Goal: Transaction & Acquisition: Obtain resource

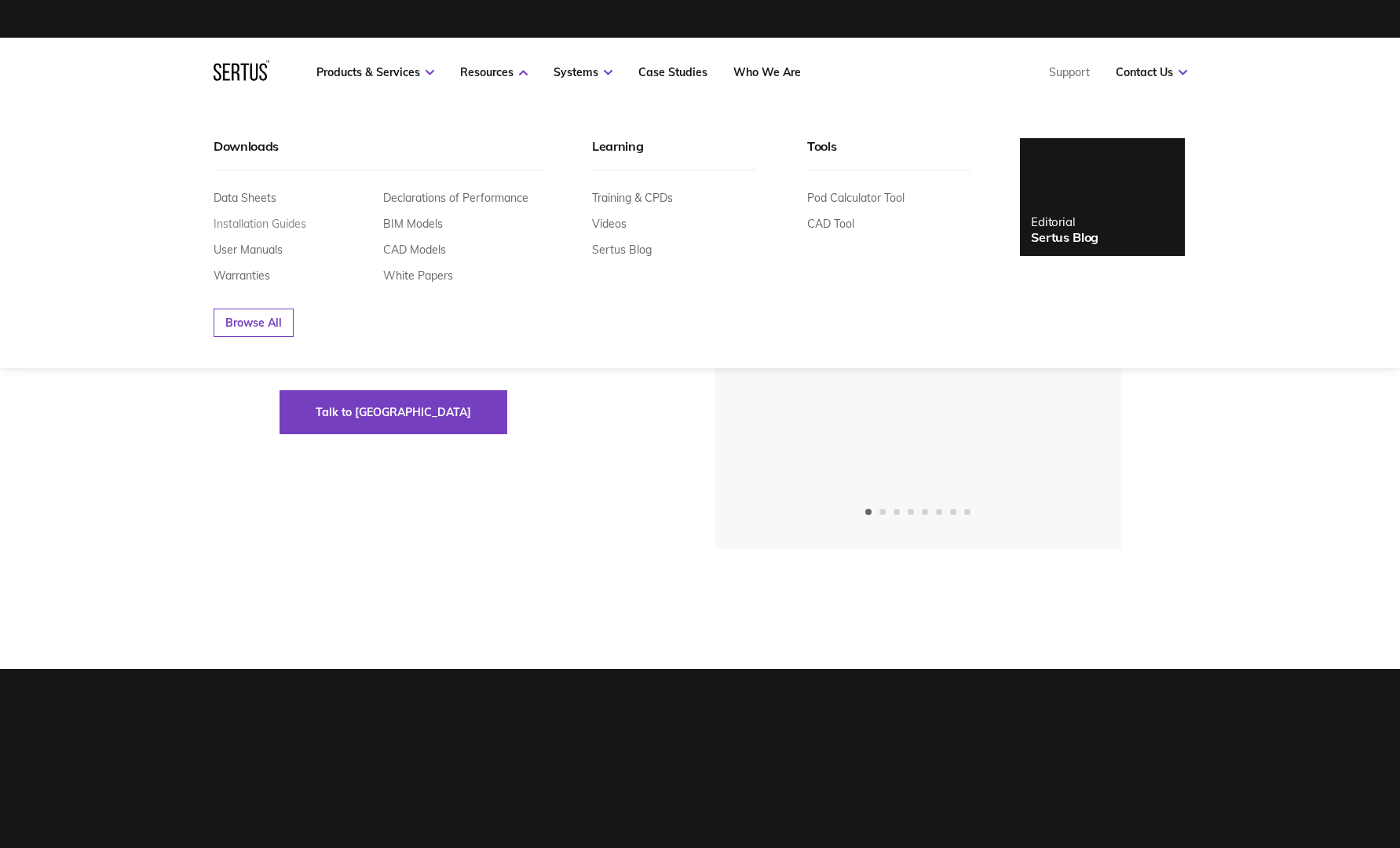
click at [239, 222] on link "Installation Guides" at bounding box center [260, 223] width 92 height 14
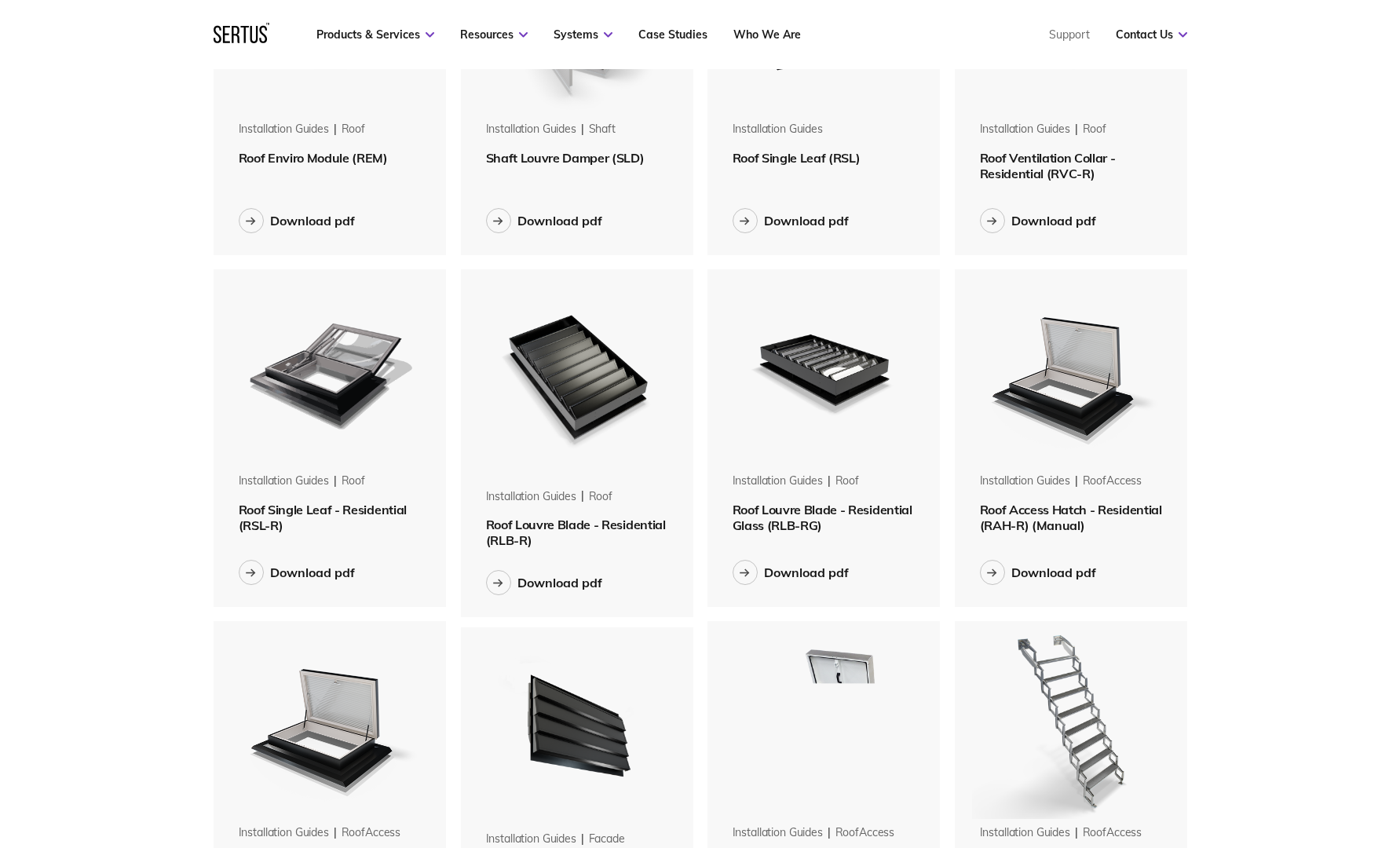
scroll to position [241, 0]
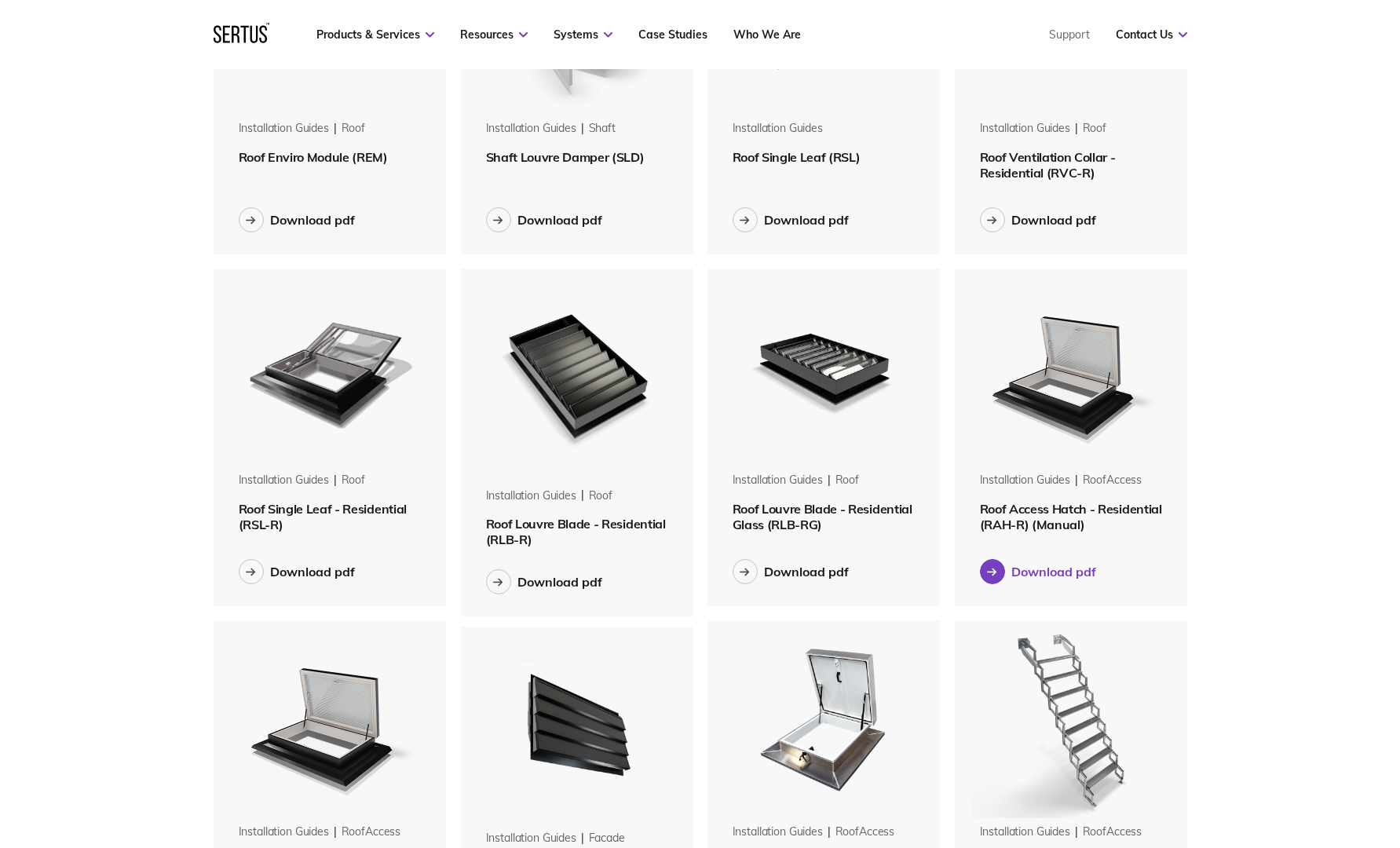
click at [1035, 571] on div "Download pdf" at bounding box center [1054, 571] width 85 height 15
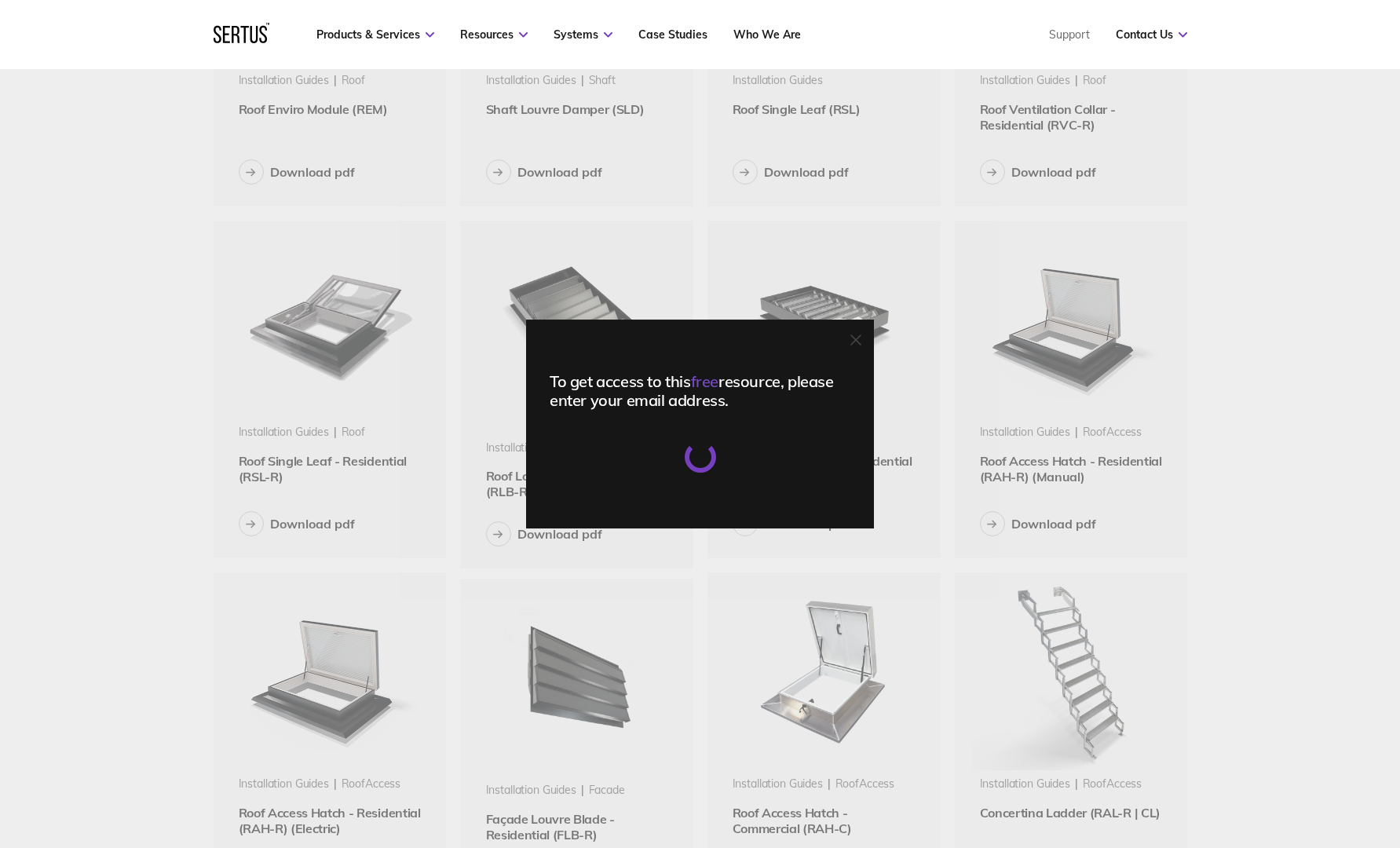
scroll to position [294, 0]
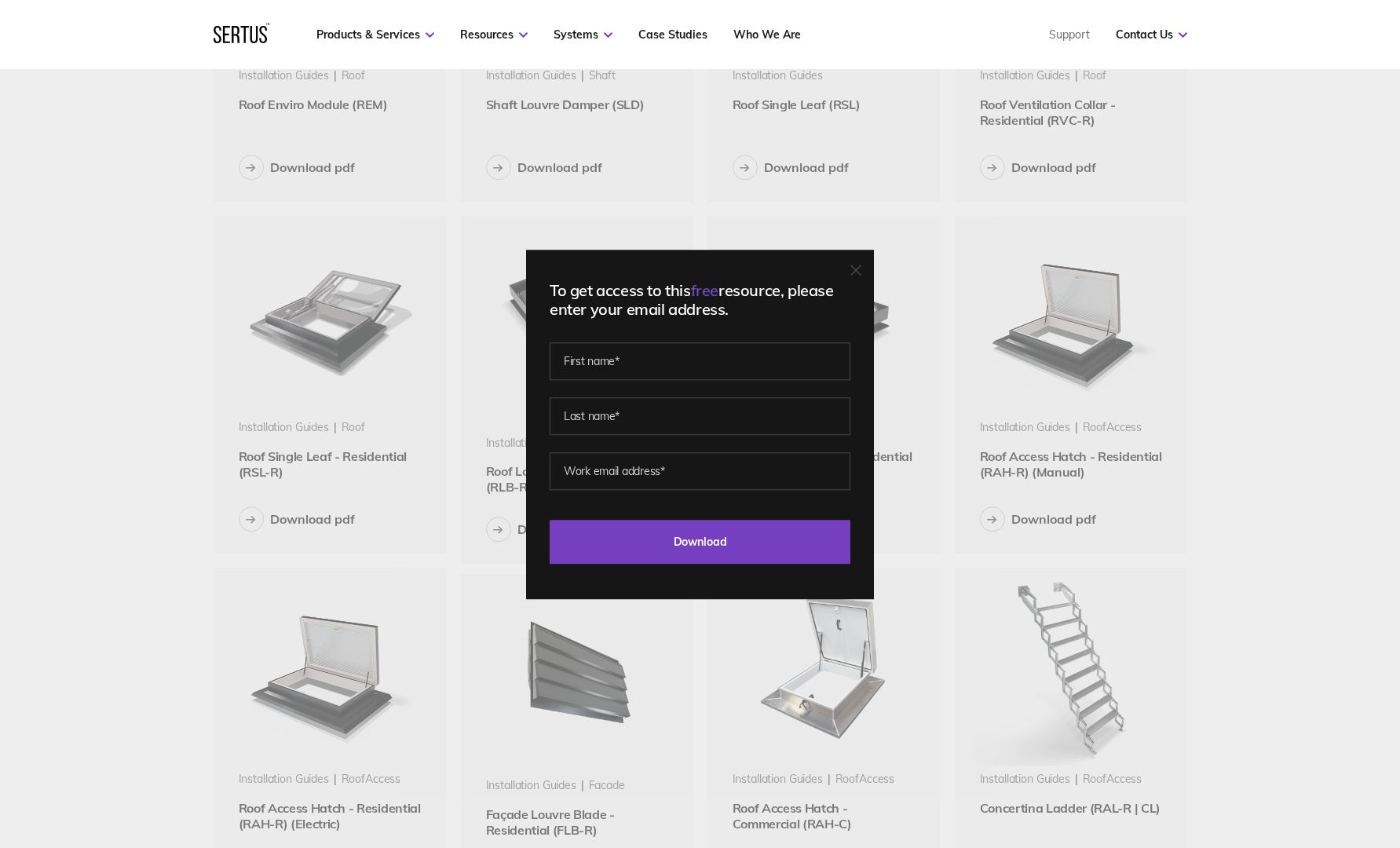
click at [859, 265] on icon at bounding box center [856, 270] width 11 height 11
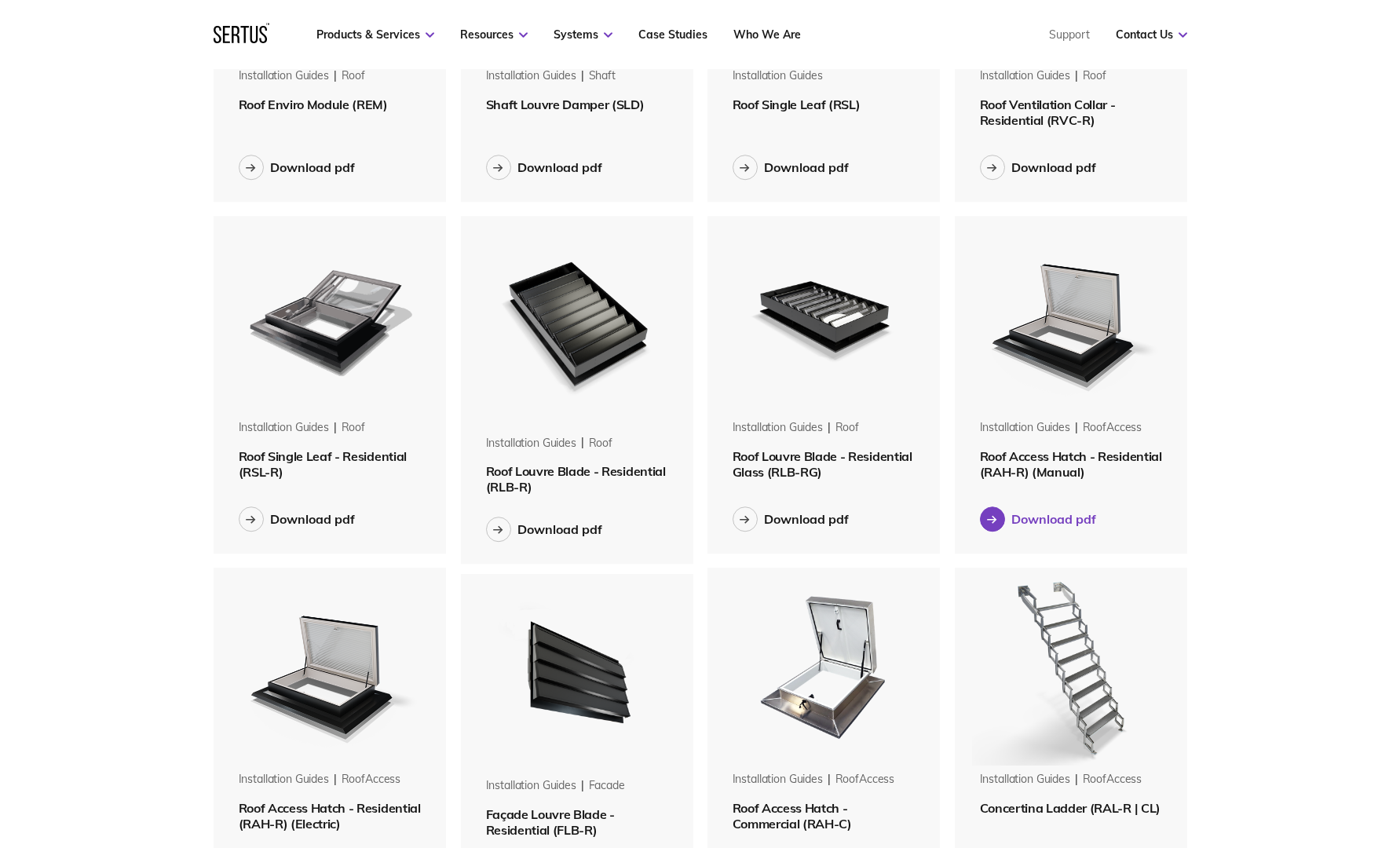
click at [1007, 518] on button "Download pdf" at bounding box center [1038, 519] width 117 height 25
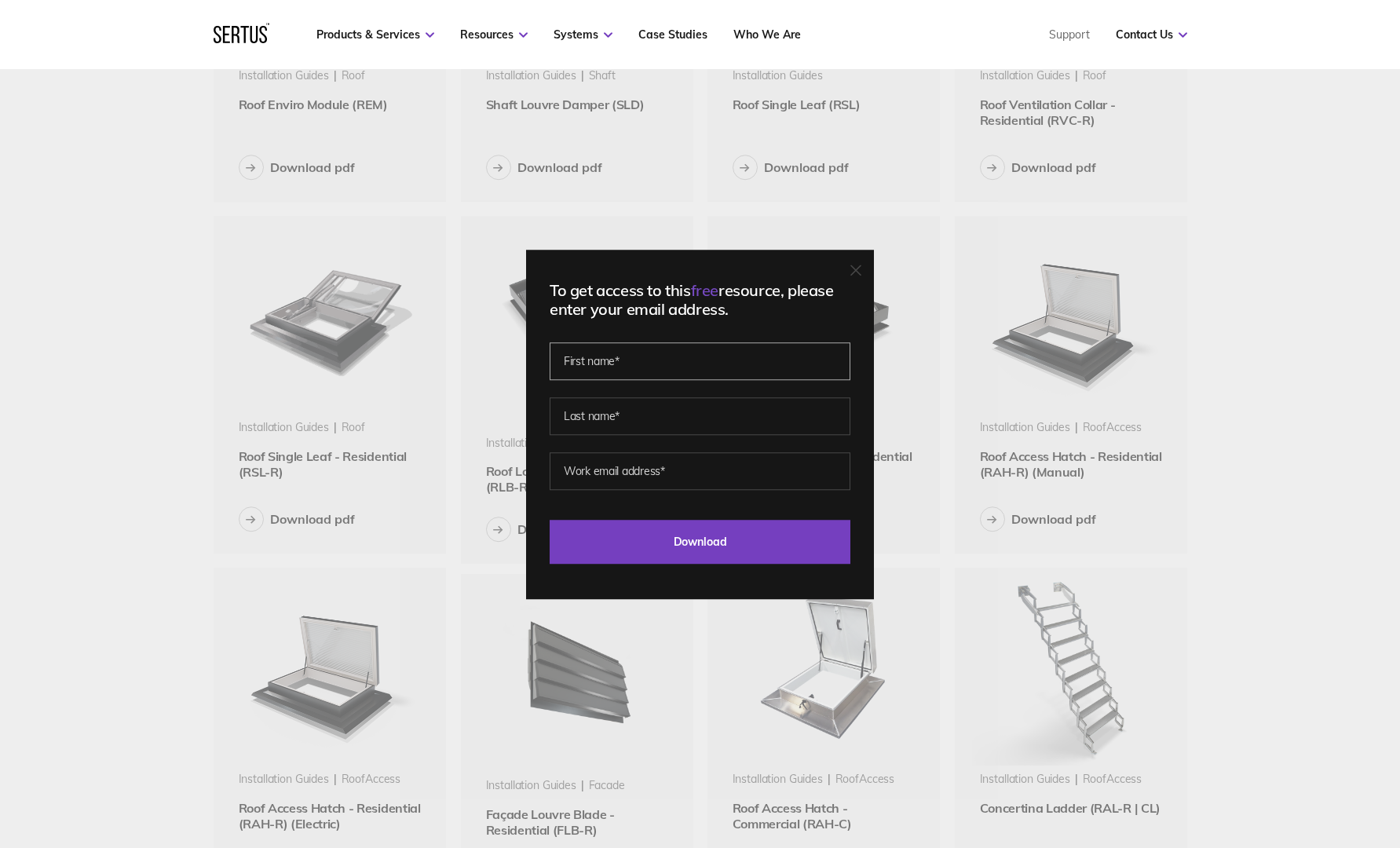
click at [794, 355] on input "text" at bounding box center [700, 361] width 301 height 38
type input "[PERSON_NAME]"
type input "chessell"
type input "a"
type input "h"
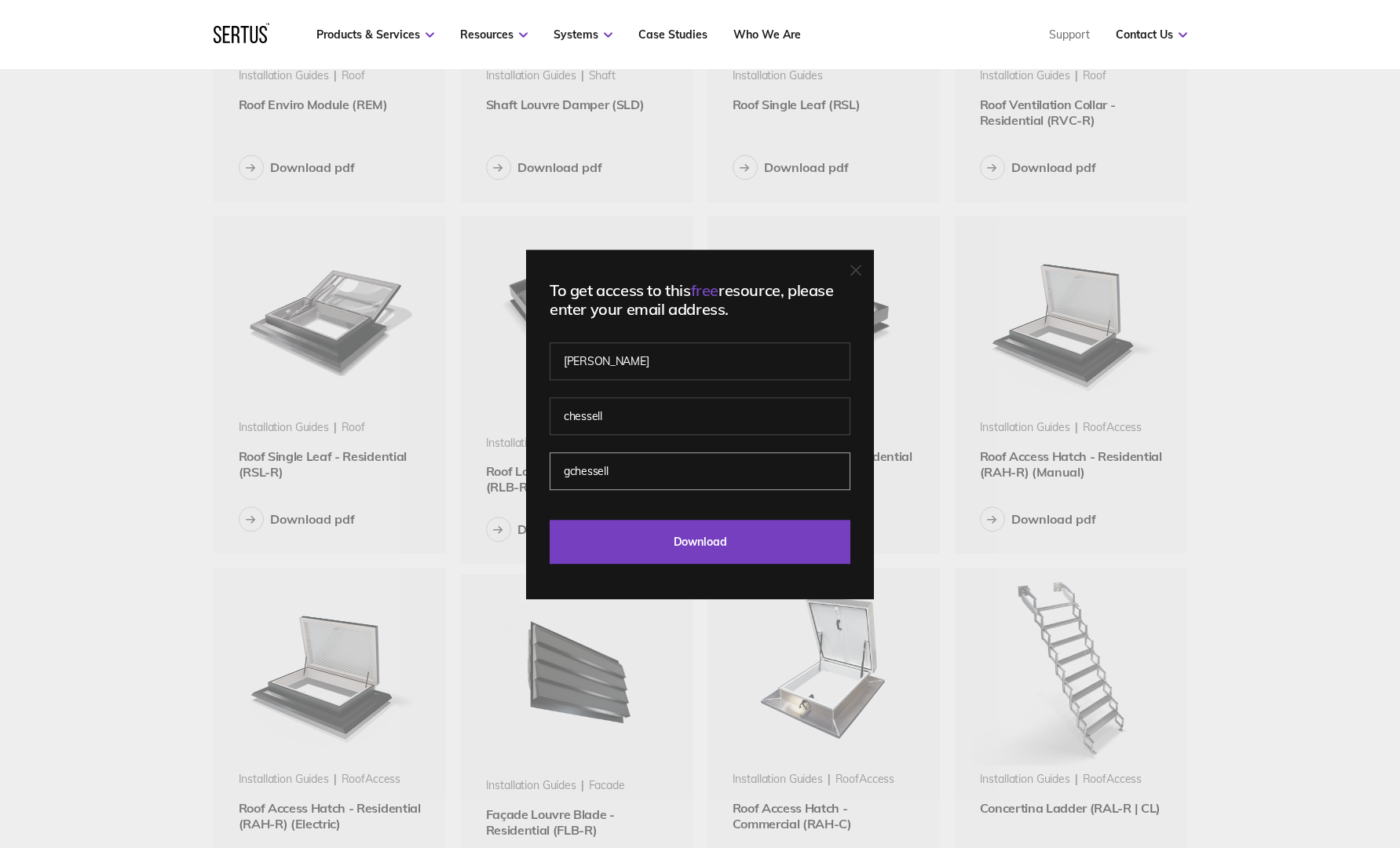
click at [549, 519] on input "Download" at bounding box center [700, 541] width 301 height 44
type input "[EMAIL_ADDRESS][DOMAIN_NAME]"
click at [549, 519] on input "Download" at bounding box center [700, 541] width 301 height 44
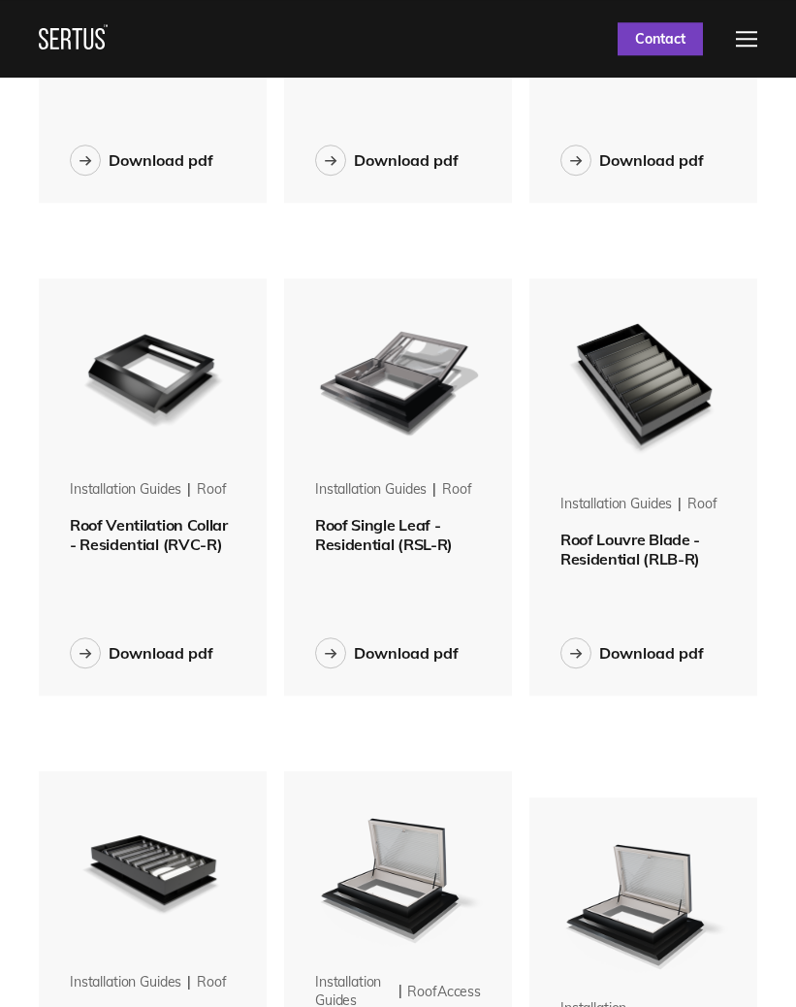
scroll to position [1722, 720]
